Goal: Task Accomplishment & Management: Use online tool/utility

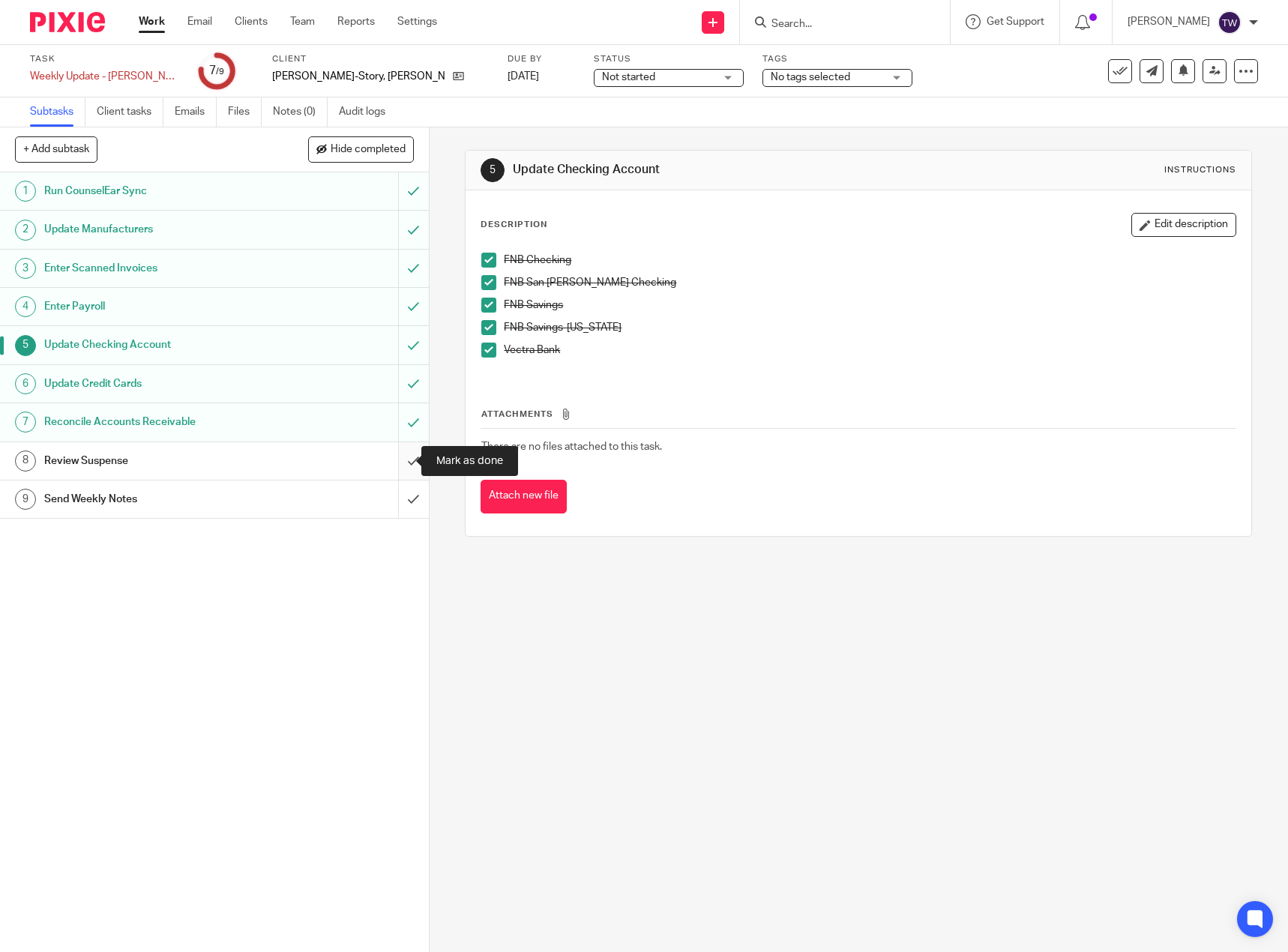
click at [397, 451] on input "submit" at bounding box center [214, 461] width 429 height 37
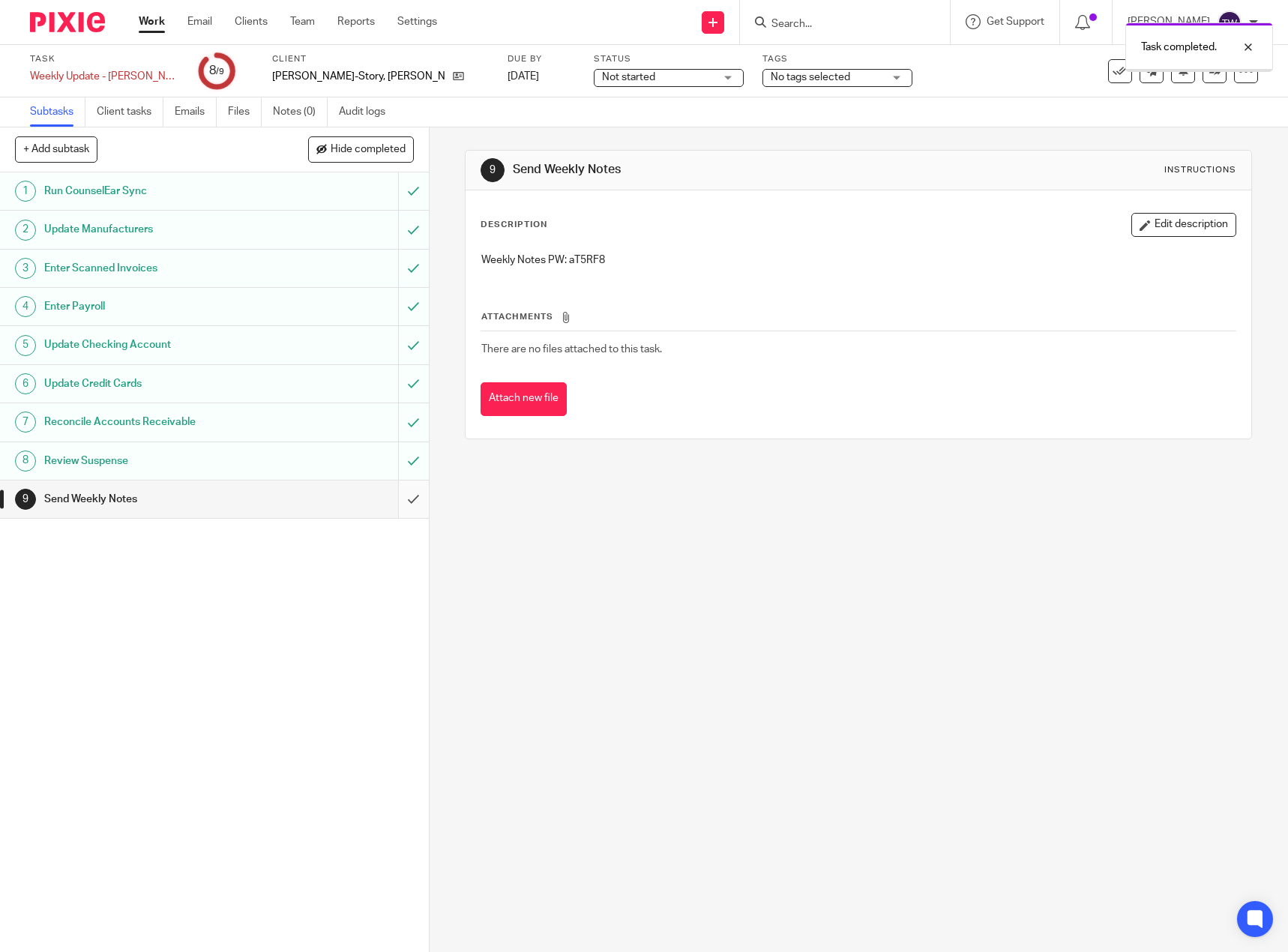
click at [393, 500] on input "submit" at bounding box center [214, 499] width 429 height 37
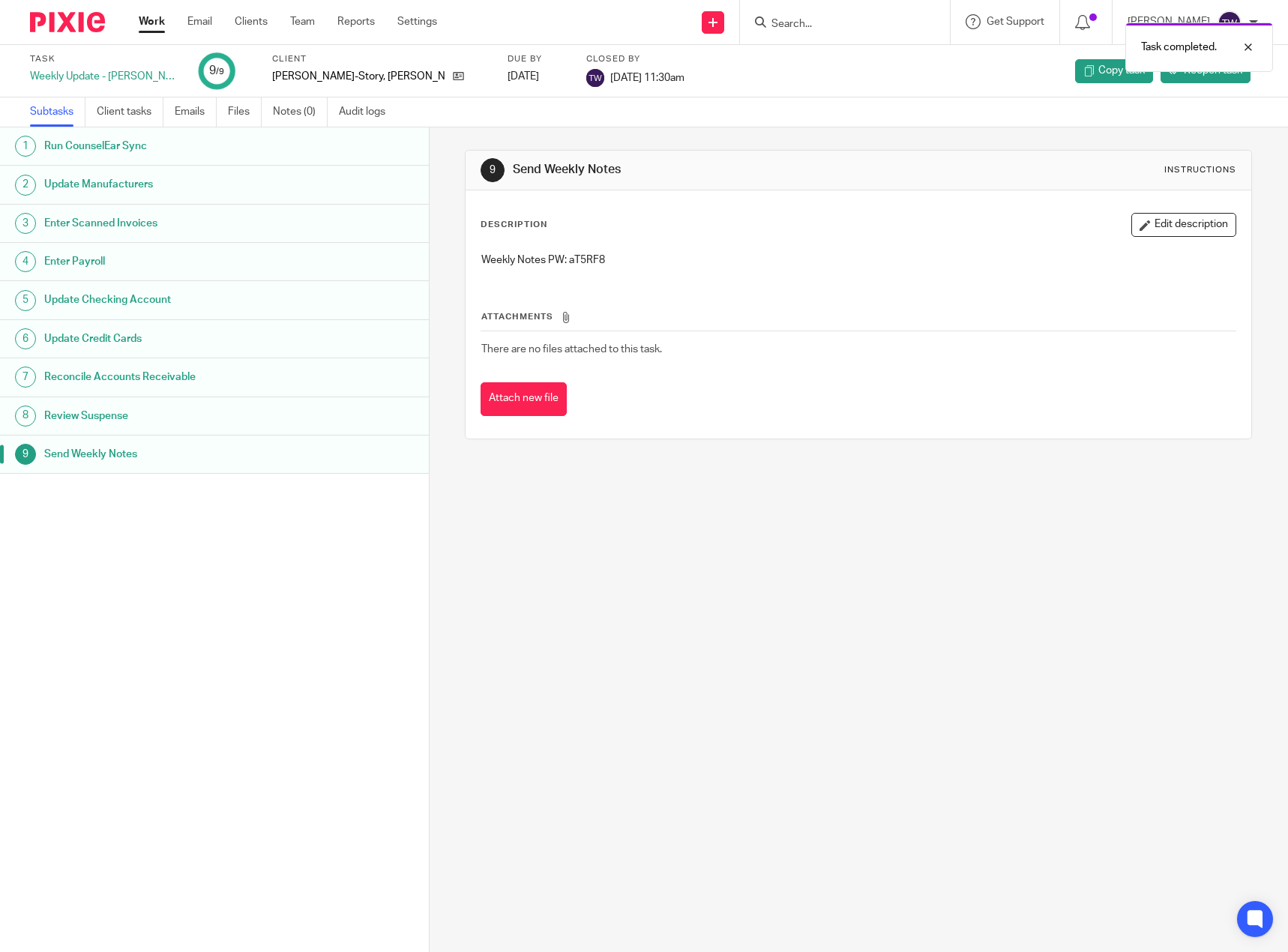
click at [142, 25] on link "Work" at bounding box center [152, 22] width 26 height 15
